Goal: Find specific page/section: Find specific page/section

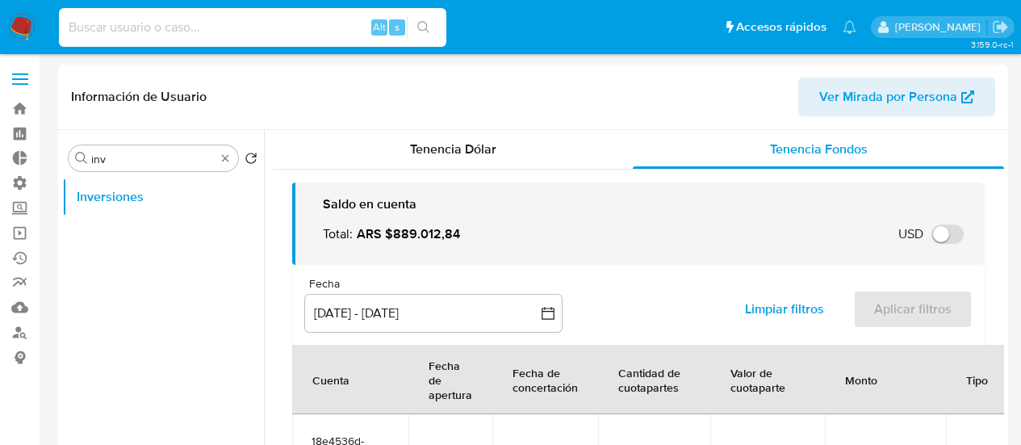
select select "10"
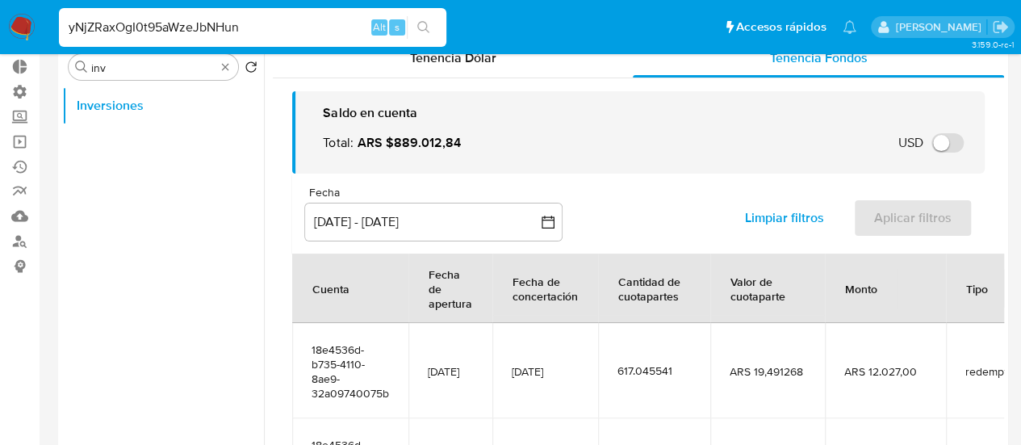
type input "yNjZRaxOgI0t95aWzeJbNHun"
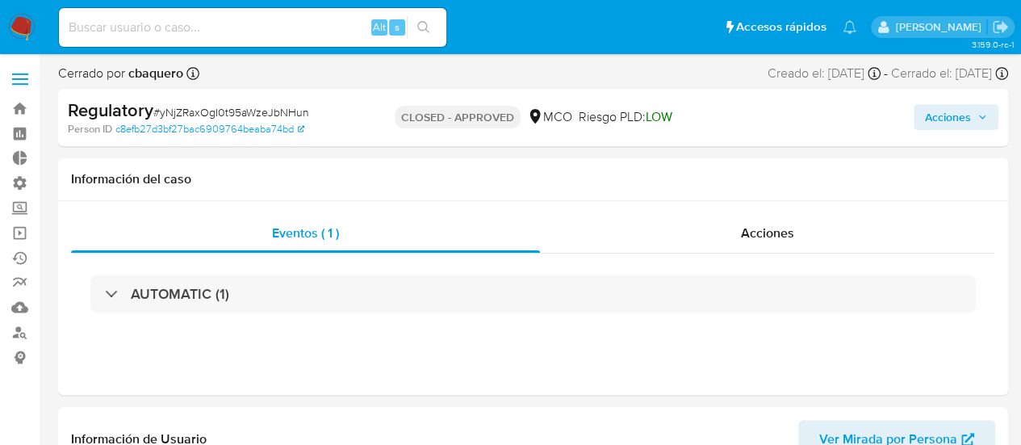
select select "10"
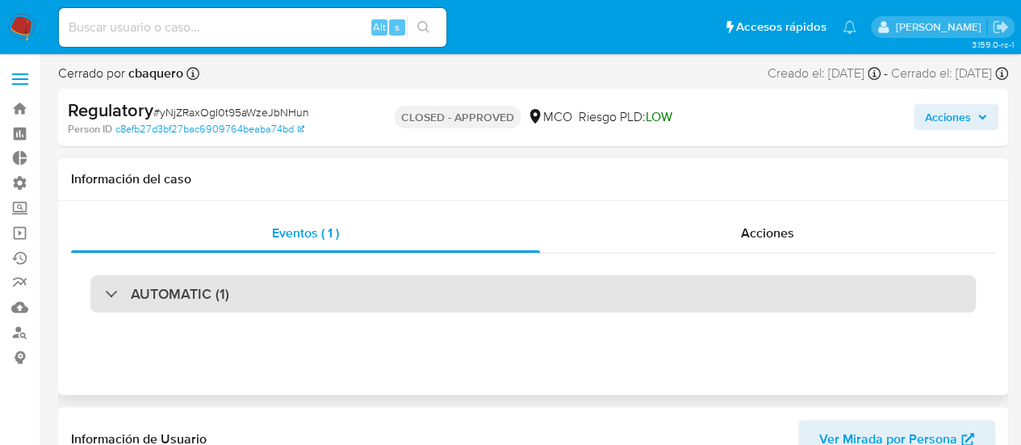
click at [438, 295] on div "AUTOMATIC (1)" at bounding box center [533, 293] width 886 height 37
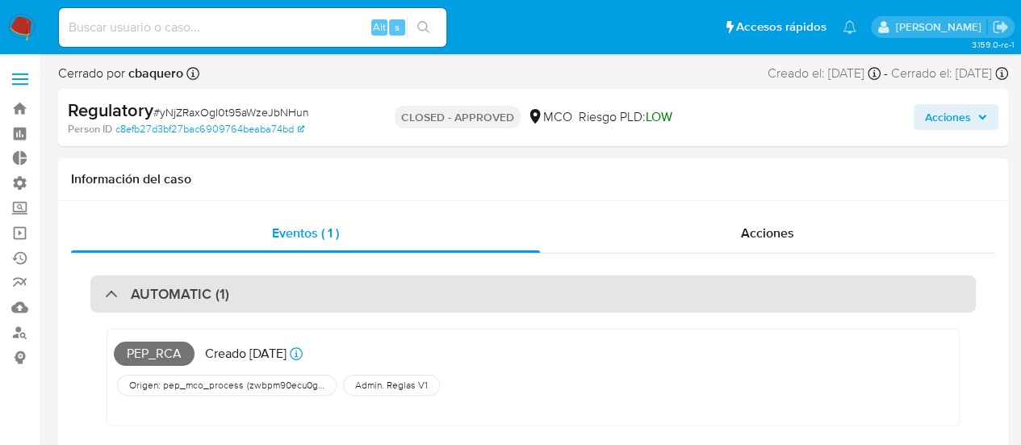
click at [418, 287] on div "AUTOMATIC (1)" at bounding box center [533, 293] width 886 height 37
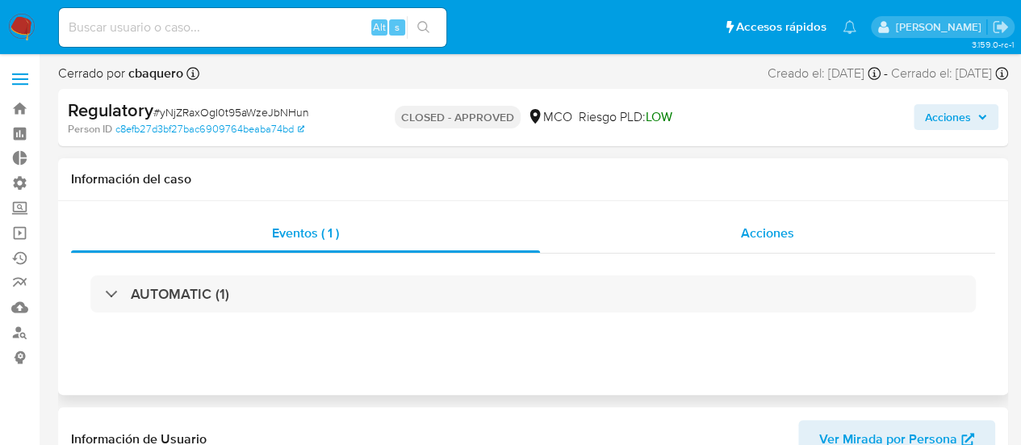
click at [734, 228] on div "Acciones" at bounding box center [767, 233] width 455 height 39
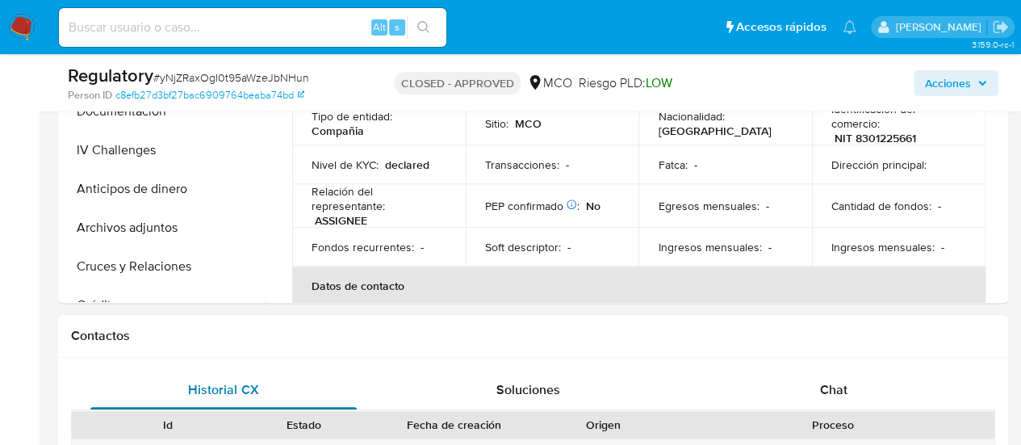
scroll to position [404, 0]
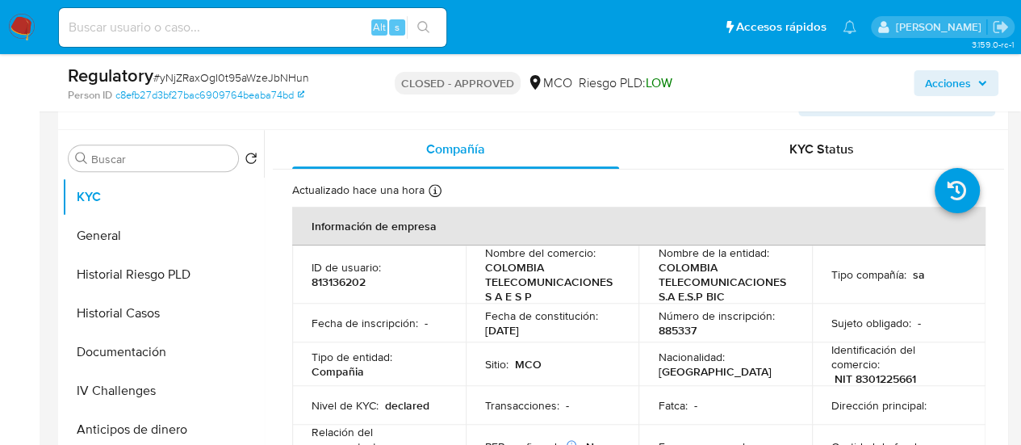
drag, startPoint x: 161, startPoint y: 152, endPoint x: 156, endPoint y: 173, distance: 21.7
click at [148, 177] on div "Buscar Volver al orden por defecto KYC General Historial Riesgo PLD Historial C…" at bounding box center [163, 337] width 202 height 411
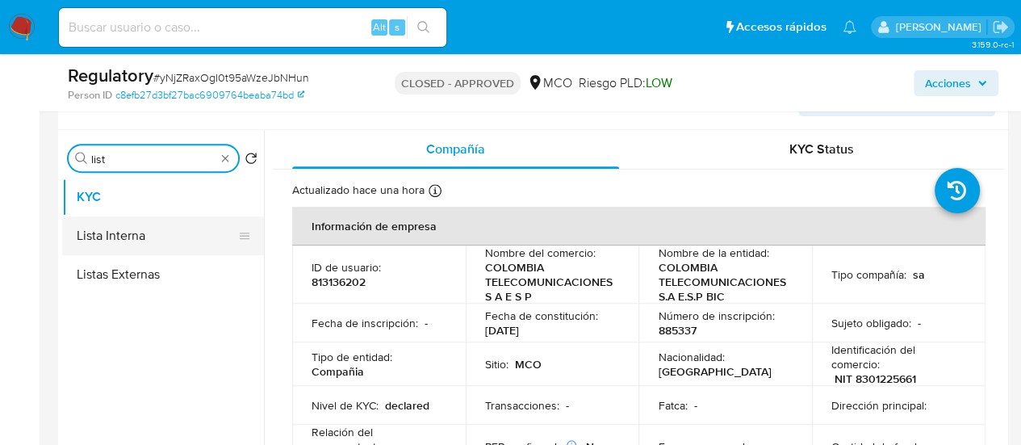
type input "list"
click at [176, 235] on button "Lista Interna" at bounding box center [156, 235] width 189 height 39
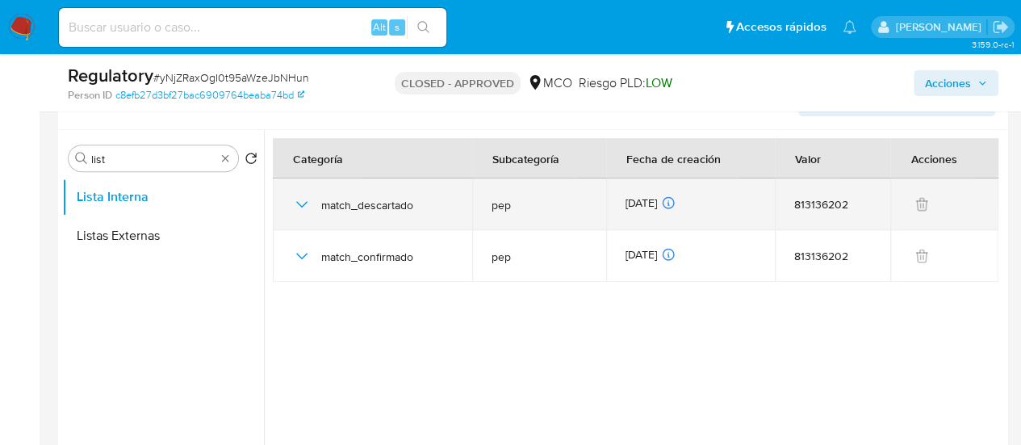
click at [305, 205] on icon "button" at bounding box center [301, 204] width 19 height 19
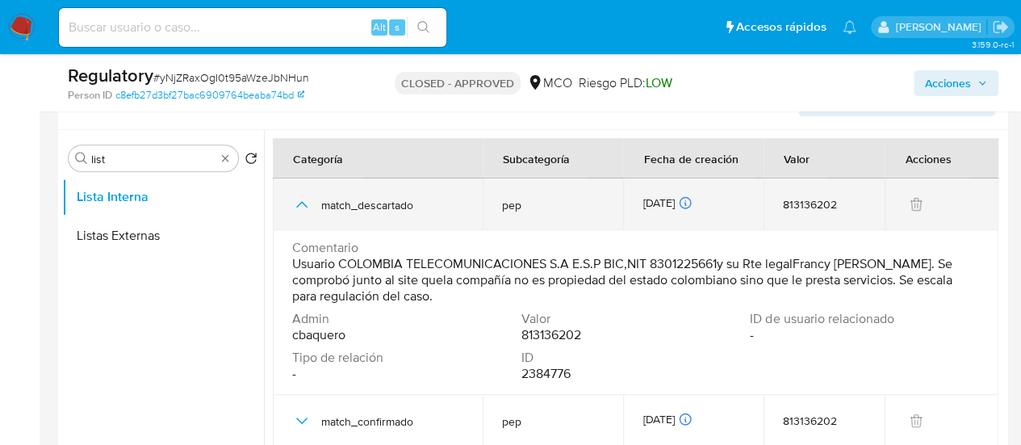
click at [303, 205] on icon "button" at bounding box center [301, 204] width 19 height 19
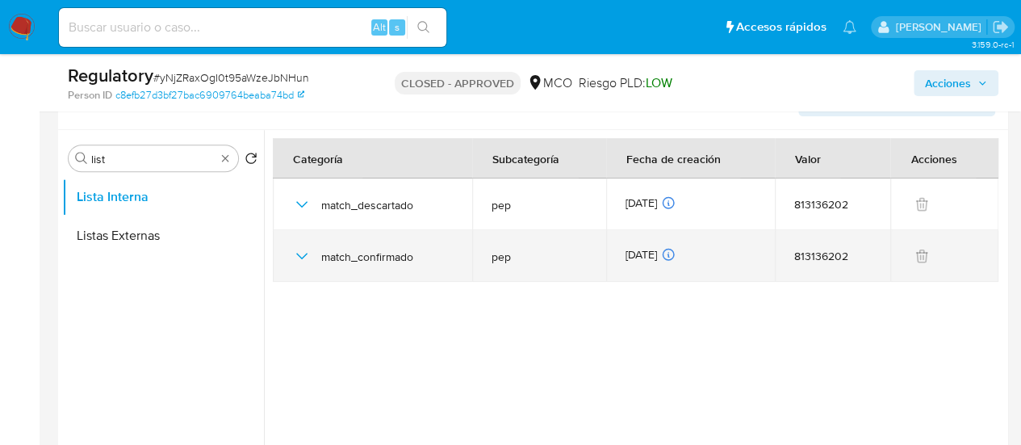
click at [301, 250] on icon "button" at bounding box center [301, 255] width 19 height 19
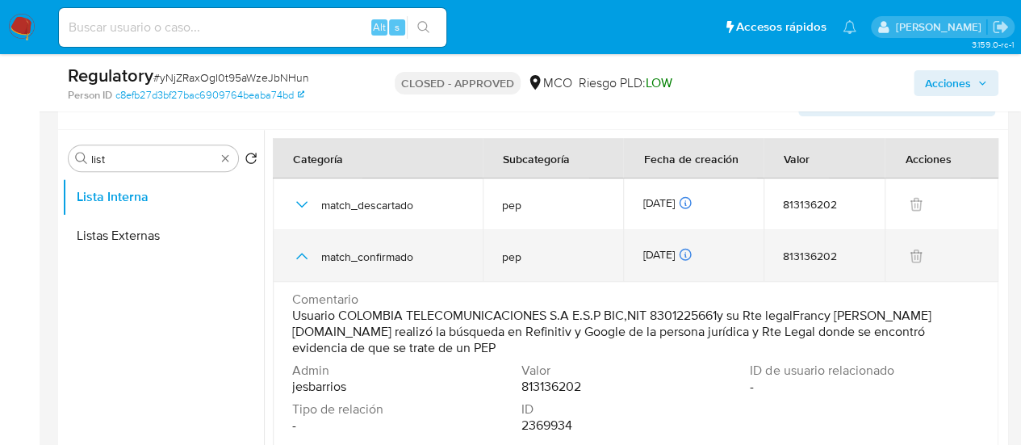
click at [301, 250] on icon "button" at bounding box center [301, 255] width 19 height 19
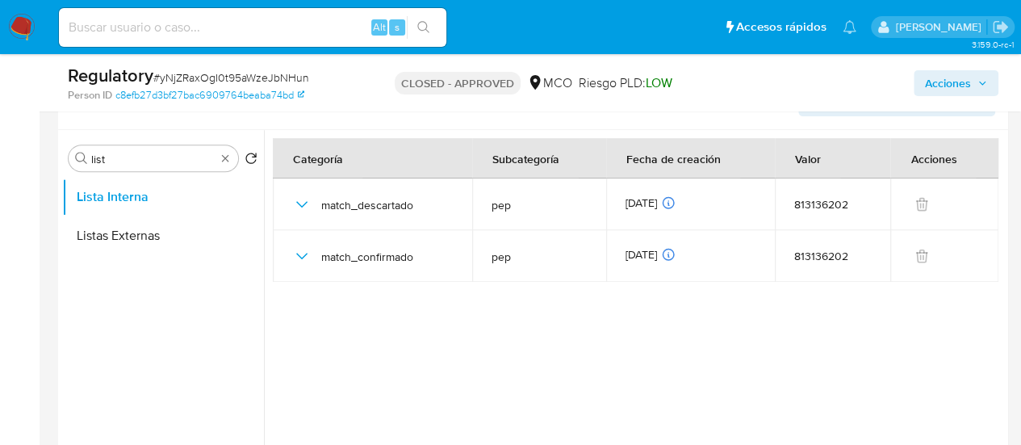
drag, startPoint x: 814, startPoint y: 354, endPoint x: 648, endPoint y: 380, distance: 168.3
click at [813, 354] on div at bounding box center [634, 336] width 740 height 413
click at [630, 333] on div at bounding box center [634, 336] width 740 height 413
